Goal: Communication & Community: Answer question/provide support

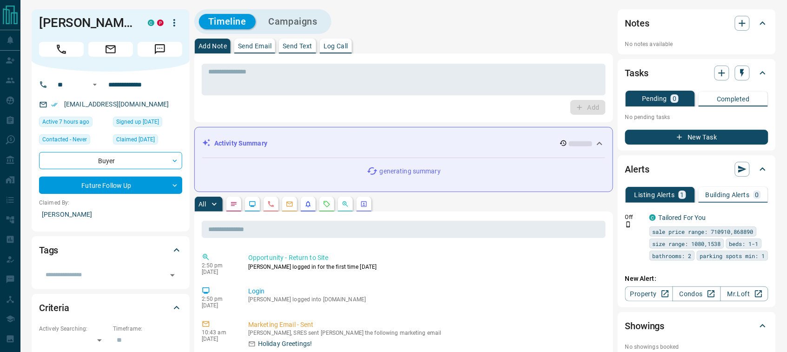
click at [246, 43] on p "Send Email" at bounding box center [254, 46] width 33 height 7
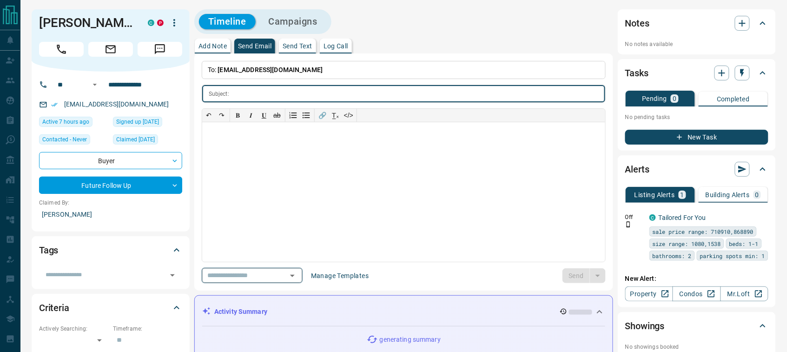
click at [295, 277] on icon "Open" at bounding box center [292, 276] width 5 height 2
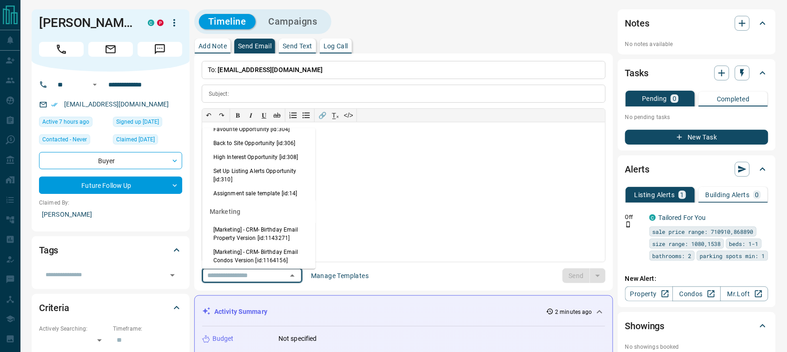
scroll to position [959, 0]
drag, startPoint x: 238, startPoint y: 192, endPoint x: 287, endPoint y: 207, distance: 52.1
click at [238, 149] on li "Back to Site Opportunity [id:306]" at bounding box center [258, 142] width 113 height 14
type input "**********"
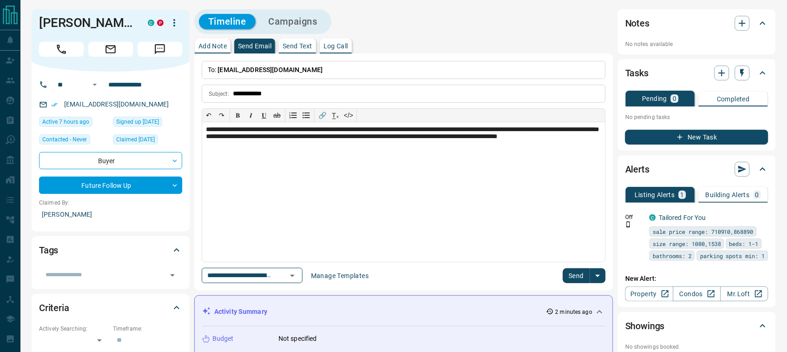
click at [571, 271] on button "Send" at bounding box center [576, 275] width 27 height 15
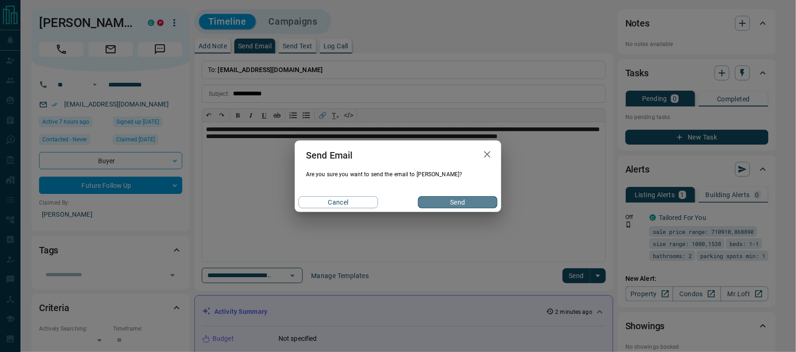
click at [461, 205] on button "Send" at bounding box center [458, 202] width 80 height 12
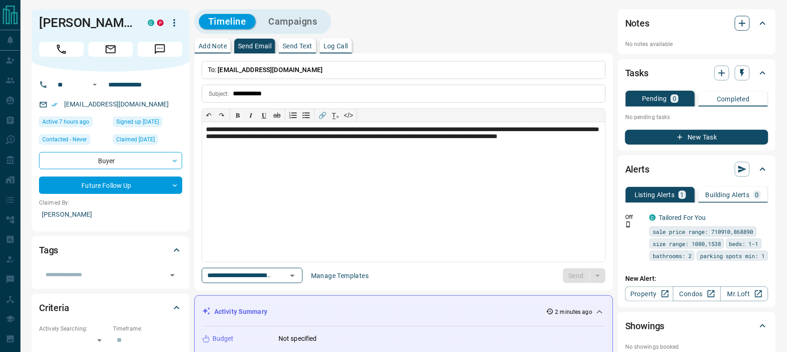
click at [744, 24] on icon "button" at bounding box center [742, 23] width 11 height 11
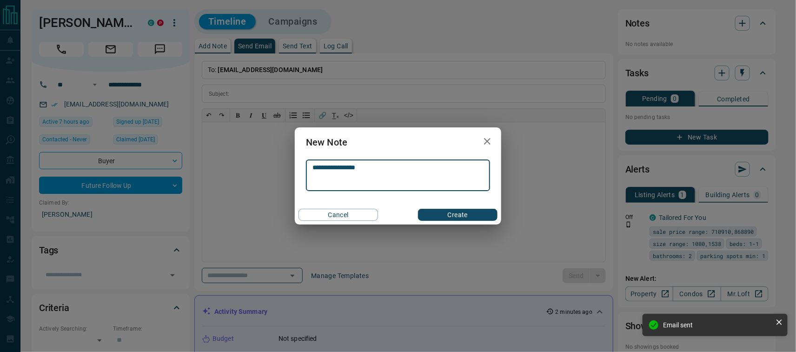
type textarea "**********"
click at [457, 216] on button "Create" at bounding box center [458, 215] width 80 height 12
